Goal: Use online tool/utility: Utilize a website feature to perform a specific function

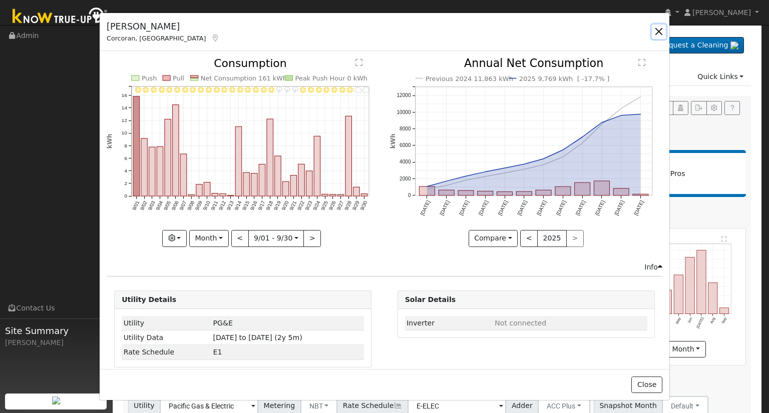
click at [660, 33] on button "button" at bounding box center [659, 32] width 14 height 14
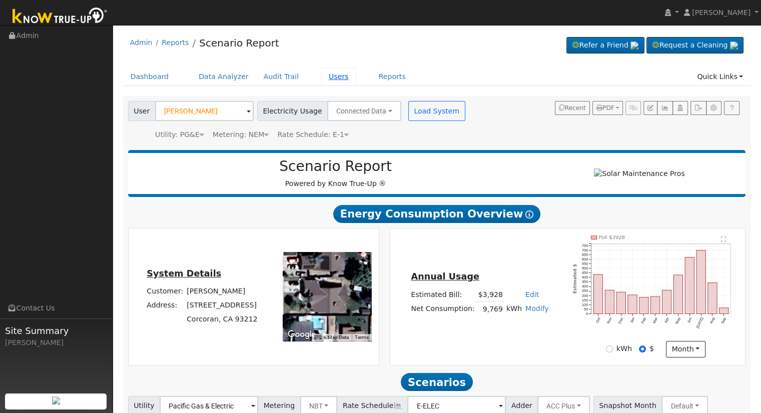
click at [321, 76] on link "Users" at bounding box center [338, 77] width 35 height 19
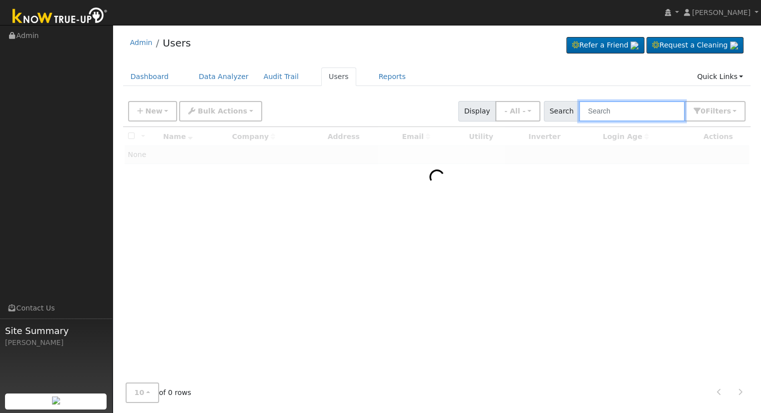
click at [629, 106] on input "text" at bounding box center [632, 111] width 106 height 21
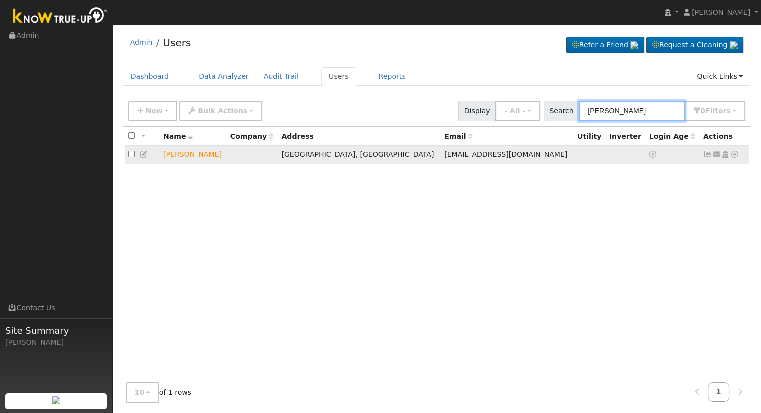
type input "[PERSON_NAME]"
click at [735, 155] on icon at bounding box center [735, 154] width 9 height 7
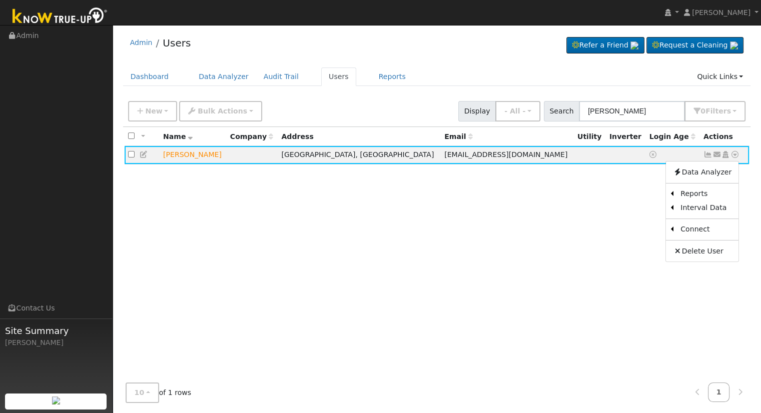
click at [575, 205] on div "All None All on page None on page Name Company Address Email Utility Inverter L…" at bounding box center [437, 251] width 628 height 248
click at [735, 156] on icon at bounding box center [735, 154] width 9 height 7
click at [639, 234] on link "Utility" at bounding box center [632, 231] width 70 height 14
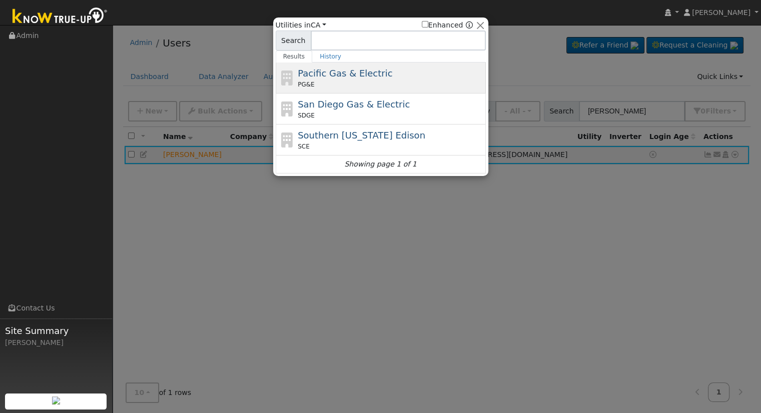
click at [370, 80] on div "PG&E" at bounding box center [391, 84] width 186 height 9
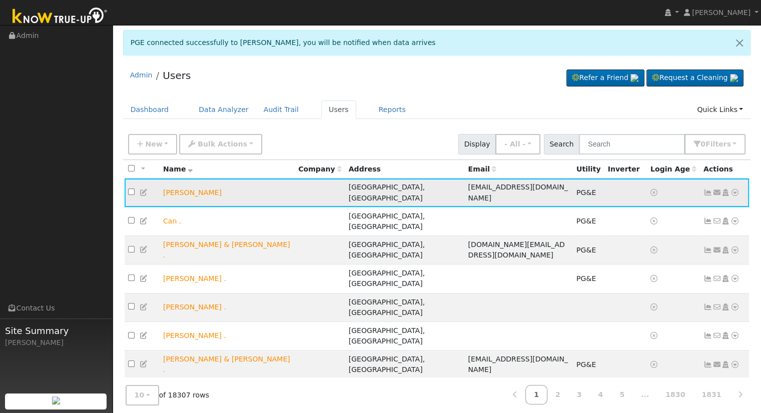
click at [735, 189] on icon at bounding box center [735, 192] width 9 height 7
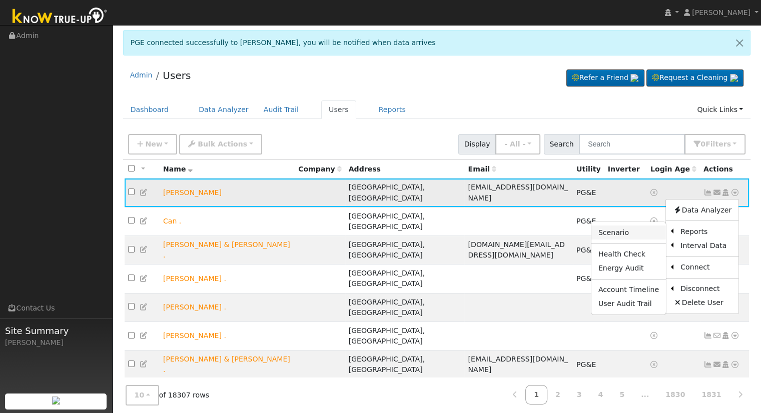
click at [645, 226] on link "Scenario" at bounding box center [629, 233] width 75 height 14
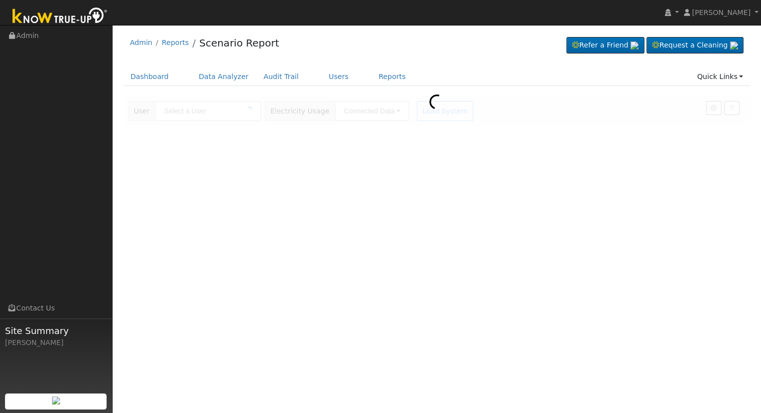
type input "[PERSON_NAME]"
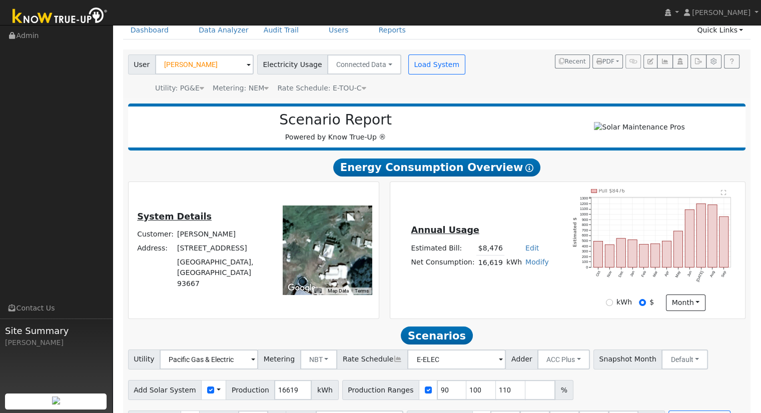
scroll to position [78, 0]
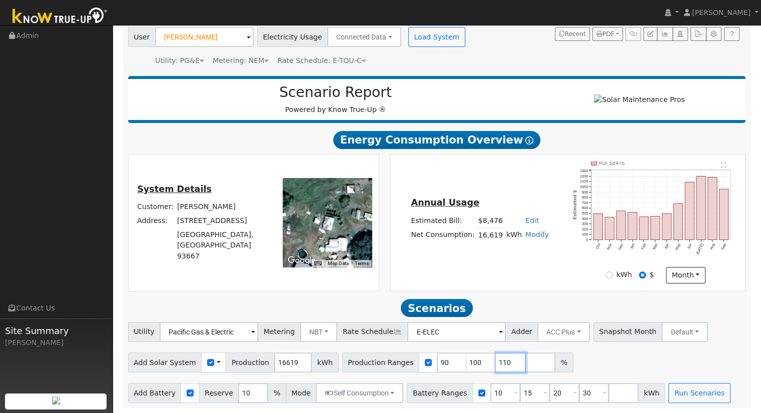
drag, startPoint x: 491, startPoint y: 365, endPoint x: 488, endPoint y: 360, distance: 5.8
click at [496, 365] on input "110" at bounding box center [511, 363] width 30 height 20
type input "1"
type input "116.059931403"
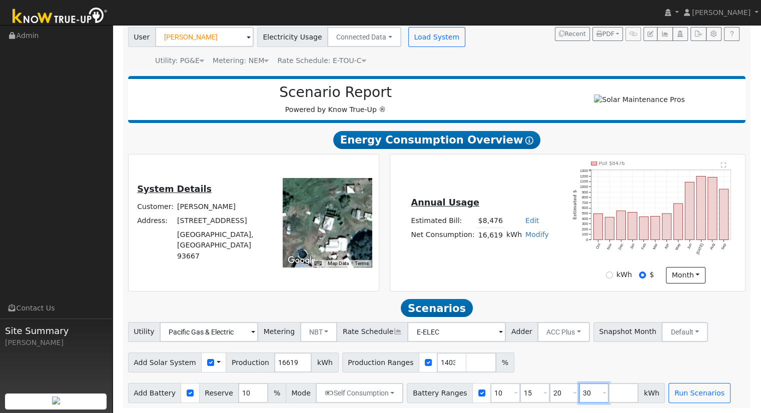
click at [579, 390] on input "30" at bounding box center [594, 393] width 30 height 20
type input "3"
type input "20"
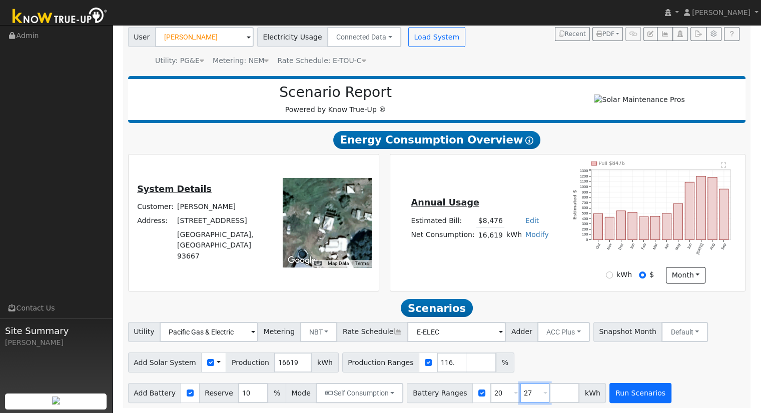
type input "27"
click at [623, 391] on button "Run Scenarios" at bounding box center [641, 393] width 62 height 20
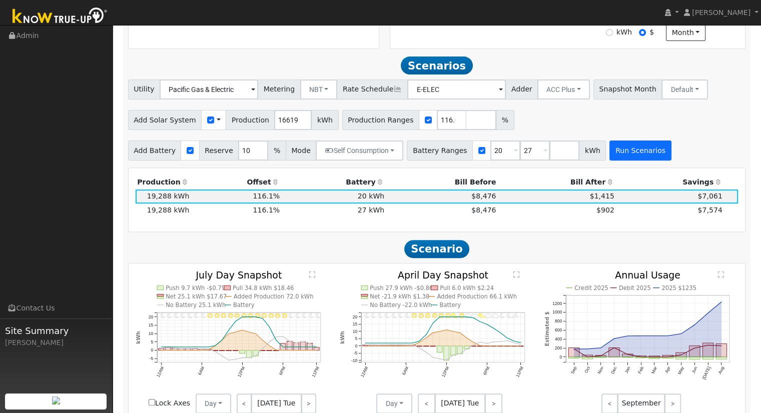
scroll to position [346, 0]
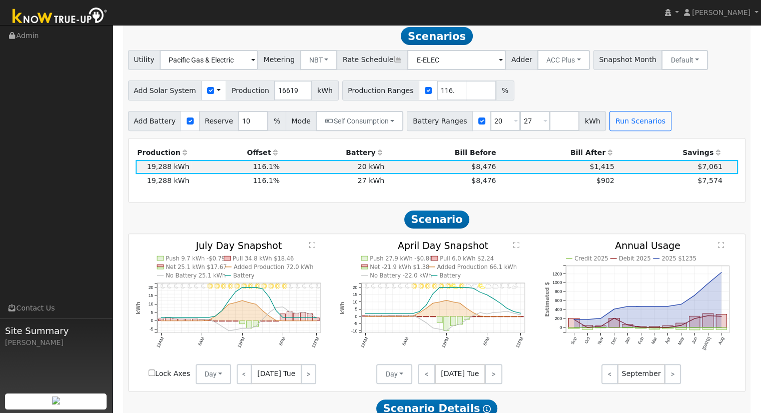
click at [573, 195] on div "Production Offset Battery Reserve Mode ACC Push Incentive Bill Before Bill Afte…" at bounding box center [437, 171] width 614 height 50
click at [547, 65] on button "ACC Plus" at bounding box center [564, 60] width 53 height 20
click at [547, 113] on link "SB-535" at bounding box center [553, 110] width 70 height 14
click at [357, 121] on button "Self Consumption" at bounding box center [360, 121] width 88 height 20
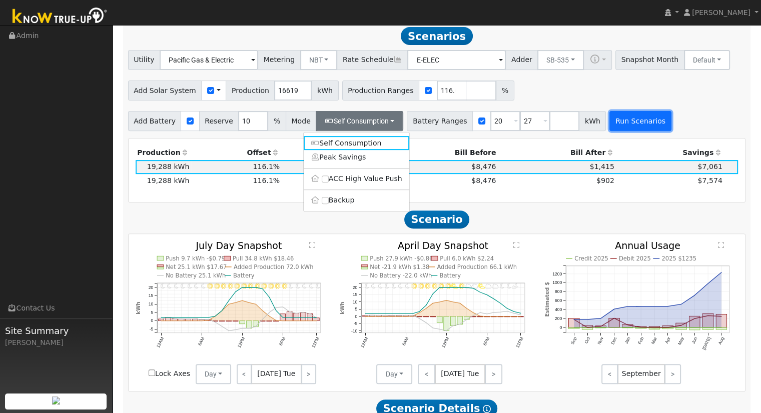
click at [611, 127] on button "Run Scenarios" at bounding box center [641, 121] width 62 height 20
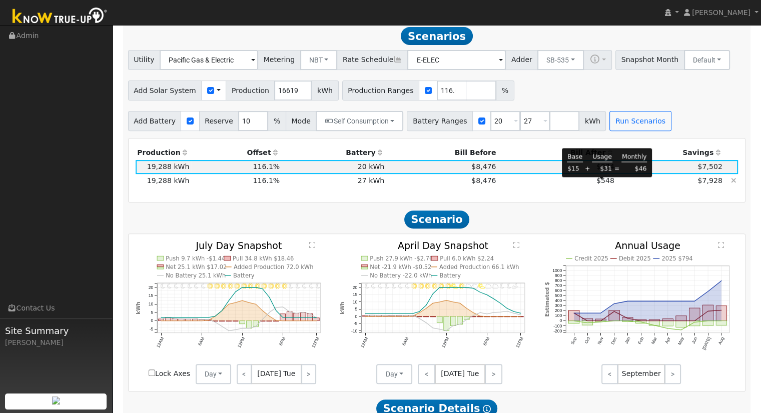
click at [601, 185] on span "$548" at bounding box center [606, 181] width 18 height 8
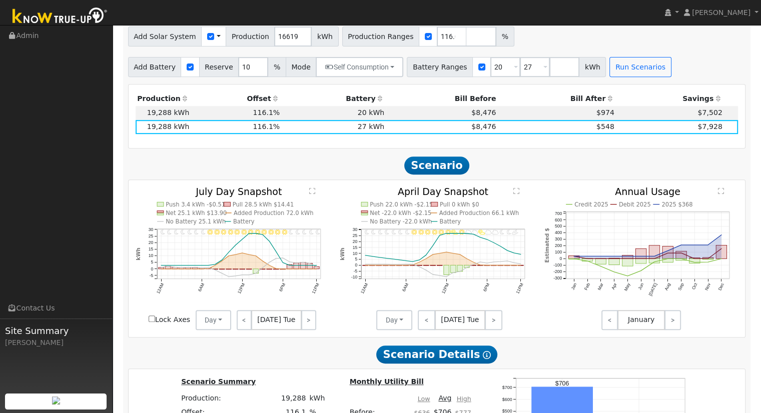
scroll to position [350, 0]
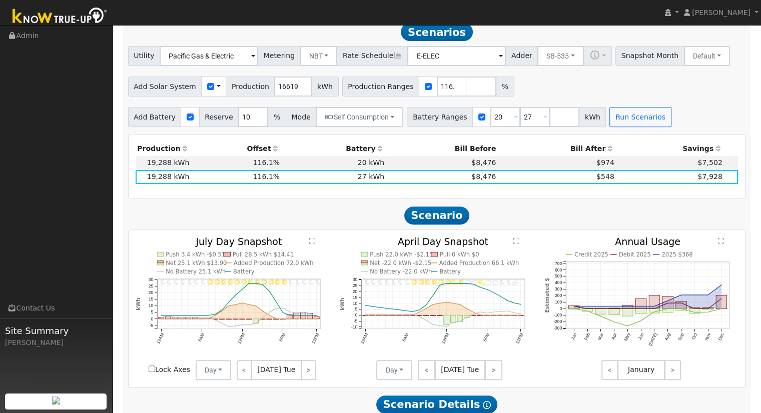
click at [697, 105] on div "Utility Pacific Gas & Electric Metering NBT NEM NBT Rate Schedule E-ELEC Adder …" at bounding box center [437, 86] width 629 height 81
click at [721, 86] on div "Add Solar System Use CSV Data Production 16619 kWh Production Ranges 116.059931…" at bounding box center [437, 85] width 622 height 24
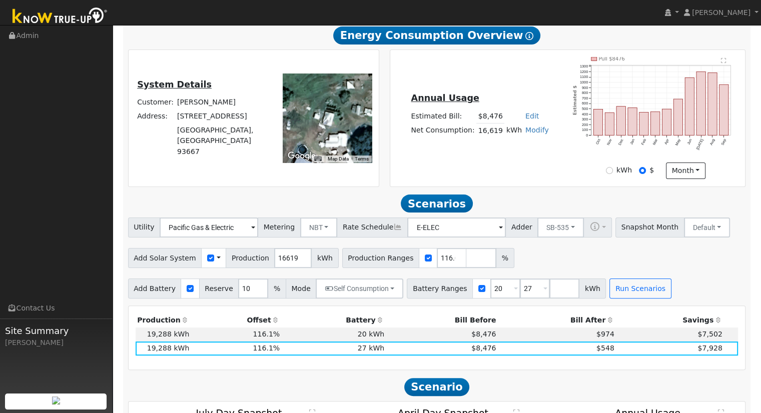
scroll to position [0, 0]
